Goal: Information Seeking & Learning: Learn about a topic

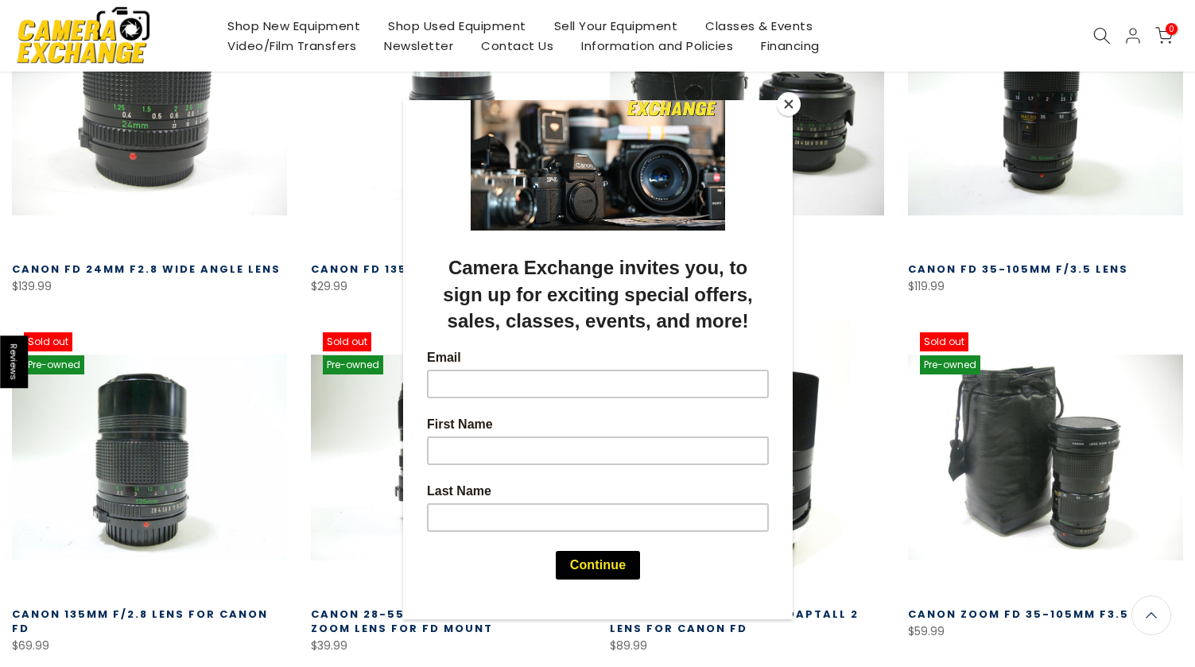
scroll to position [742, 0]
click at [793, 103] on button "Close" at bounding box center [789, 104] width 24 height 24
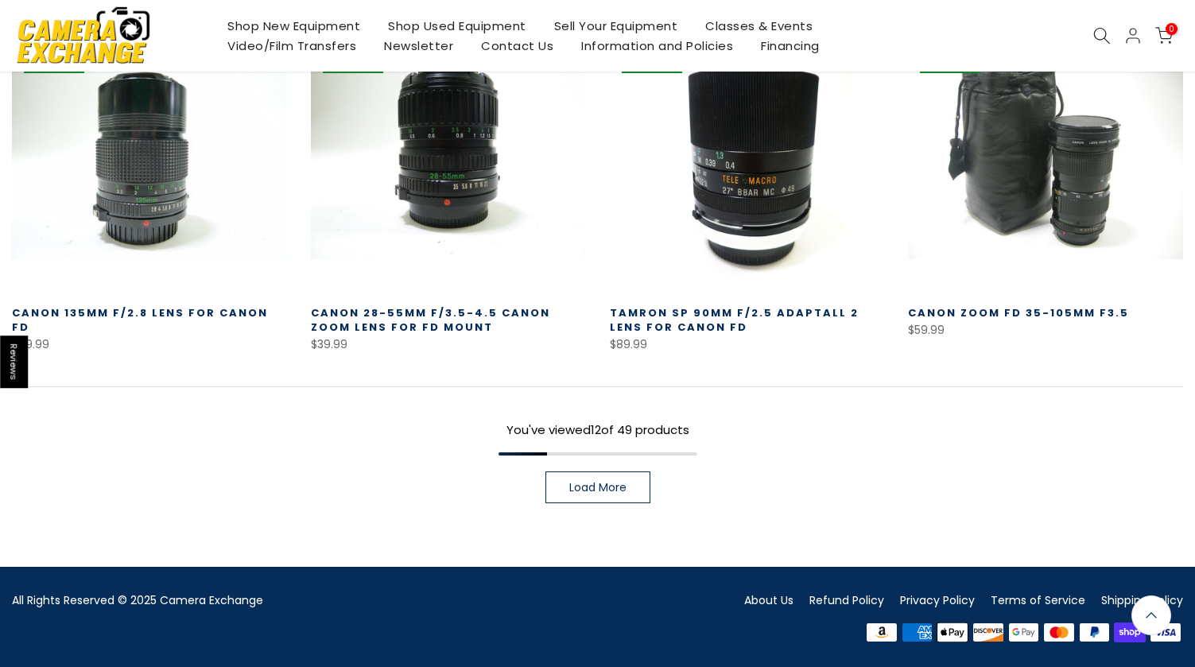
scroll to position [1045, 0]
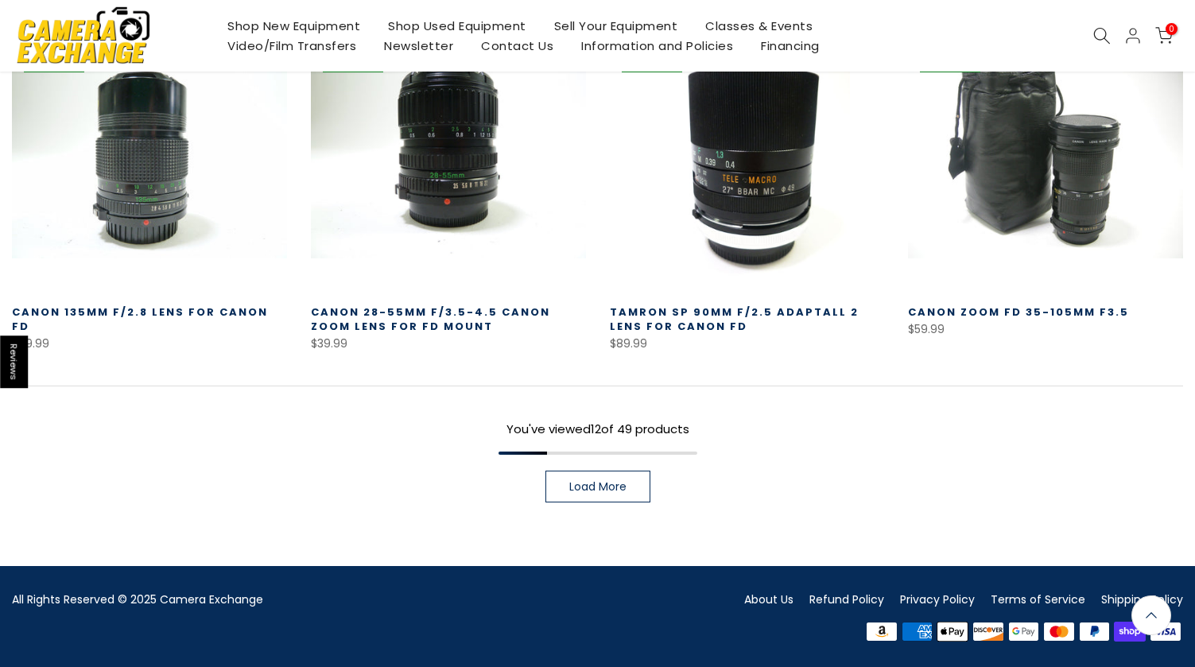
click at [616, 477] on link "Load More" at bounding box center [597, 487] width 105 height 32
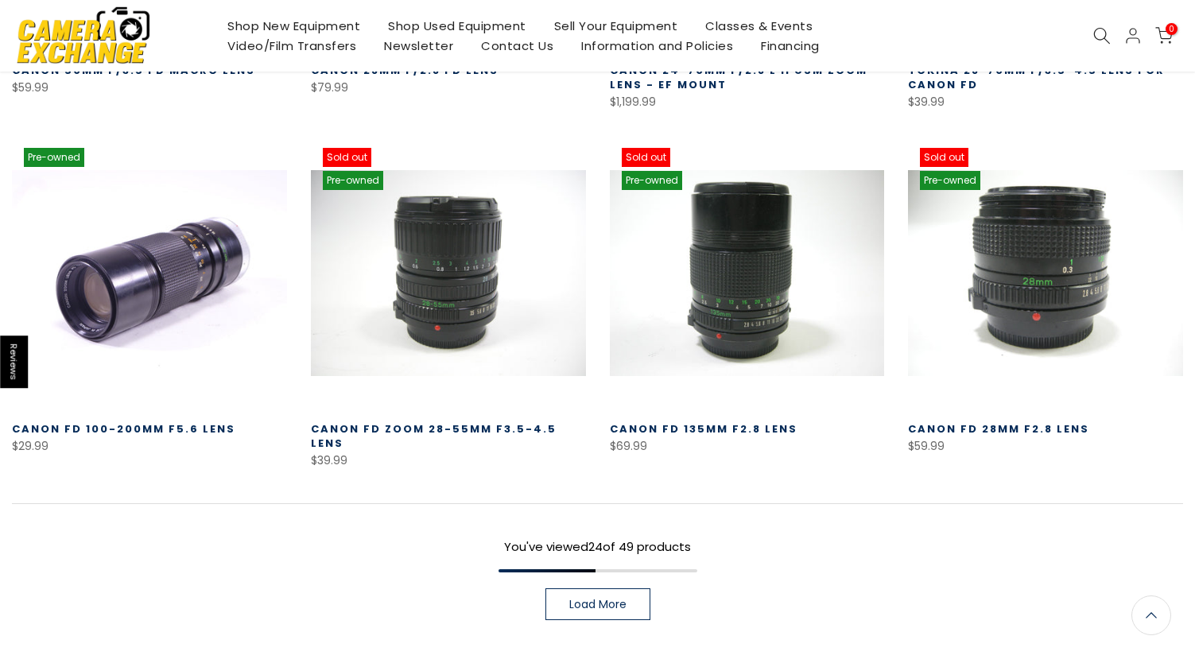
scroll to position [2017, 0]
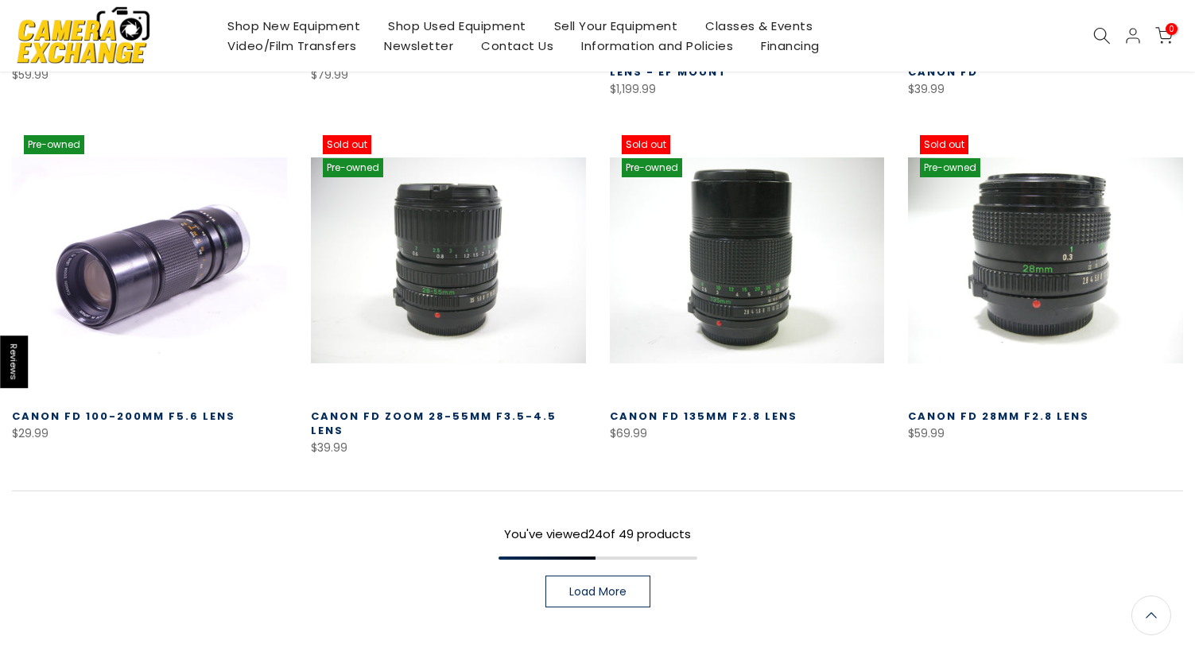
click at [597, 586] on span "Load More" at bounding box center [597, 591] width 57 height 11
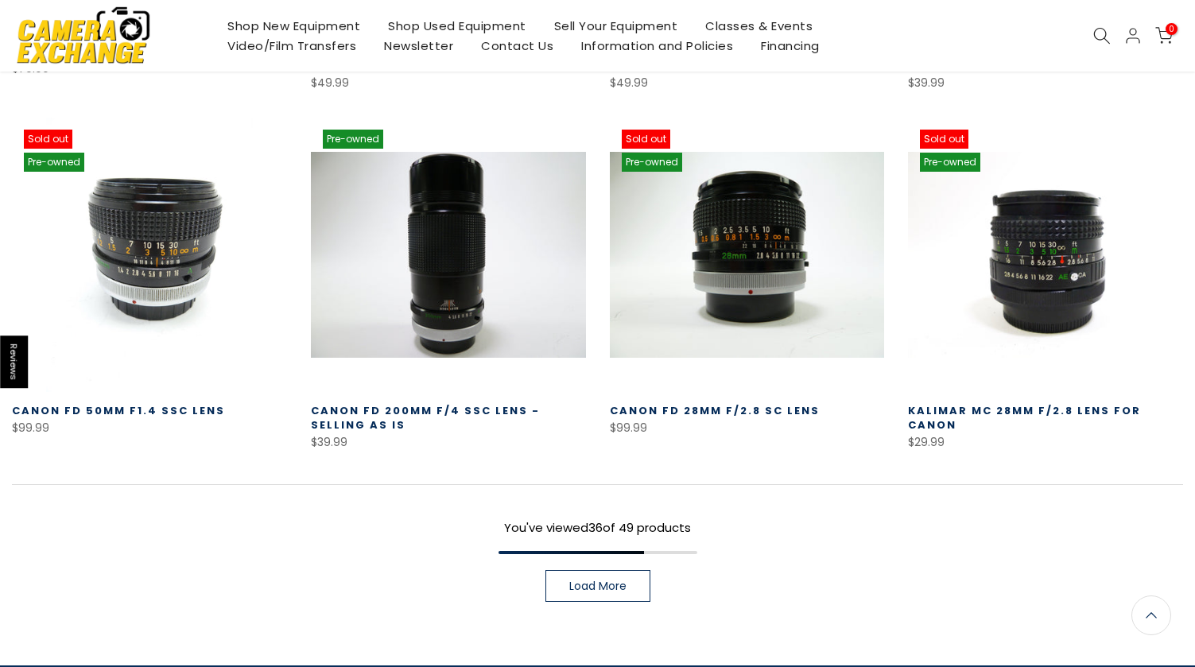
scroll to position [3118, 0]
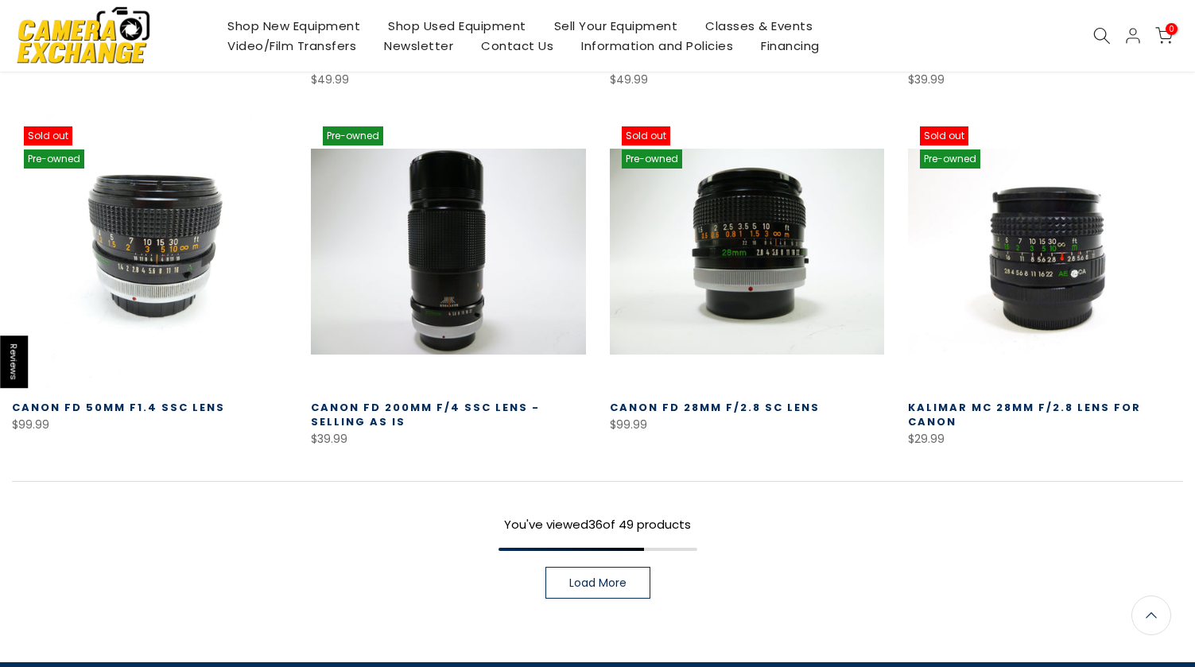
click at [581, 577] on span "Load More" at bounding box center [597, 582] width 57 height 11
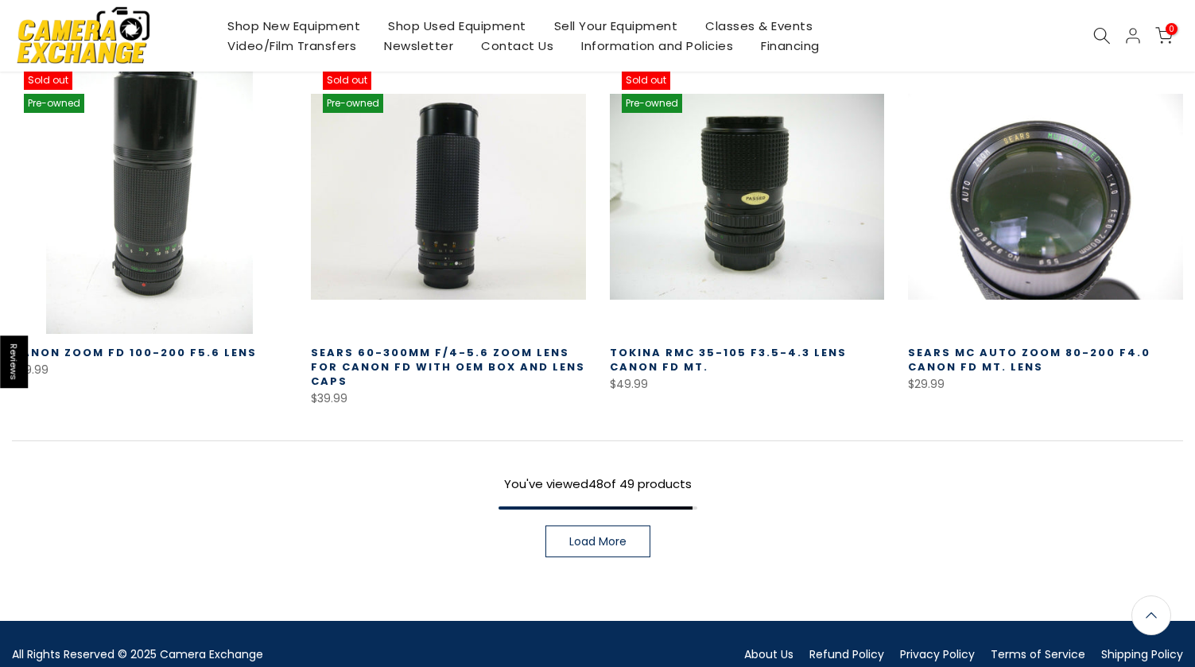
scroll to position [4254, 0]
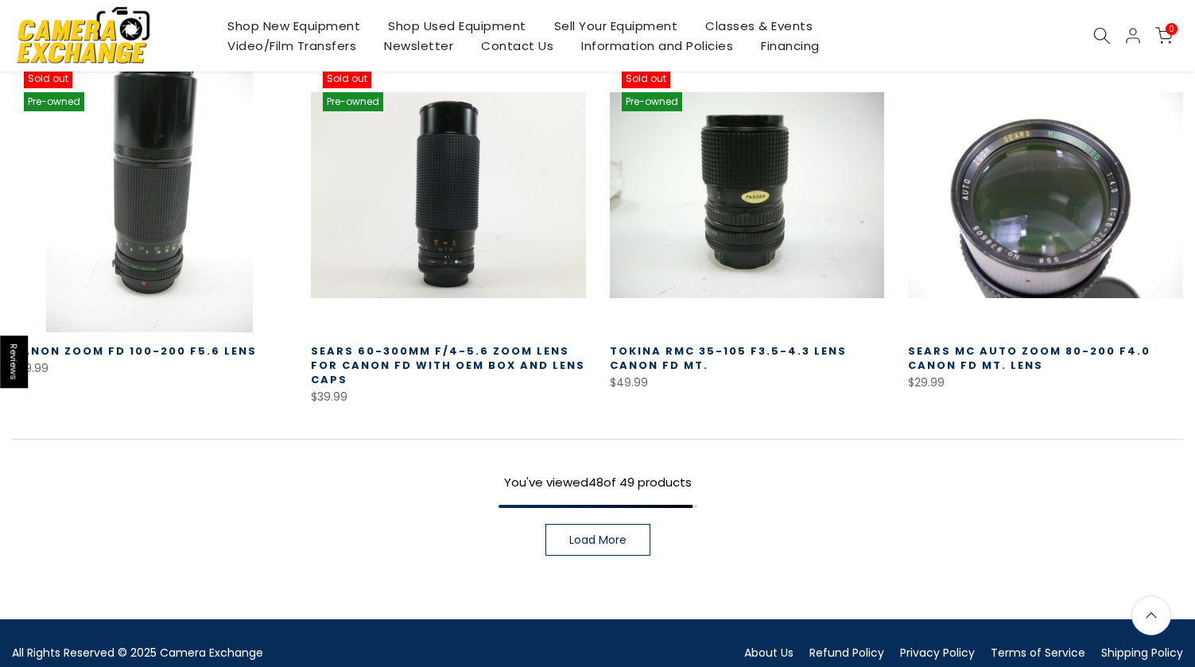
click at [538, 514] on div "You've viewed 48 of 49 products Load More" at bounding box center [597, 497] width 1171 height 117
click at [575, 534] on span "Load More" at bounding box center [597, 539] width 57 height 11
